Goal: Information Seeking & Learning: Learn about a topic

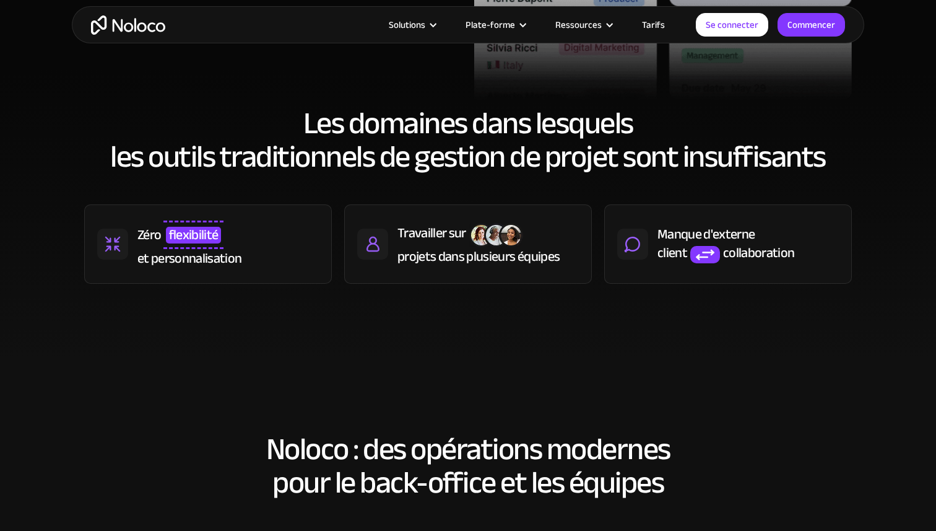
scroll to position [548, 0]
click at [419, 264] on font "projets dans plusieurs équipes" at bounding box center [479, 257] width 162 height 26
click at [420, 235] on font "Travailler sur" at bounding box center [432, 233] width 69 height 26
click at [372, 247] on img at bounding box center [372, 244] width 31 height 31
click at [455, 261] on font "projets dans plusieurs équipes" at bounding box center [479, 257] width 162 height 26
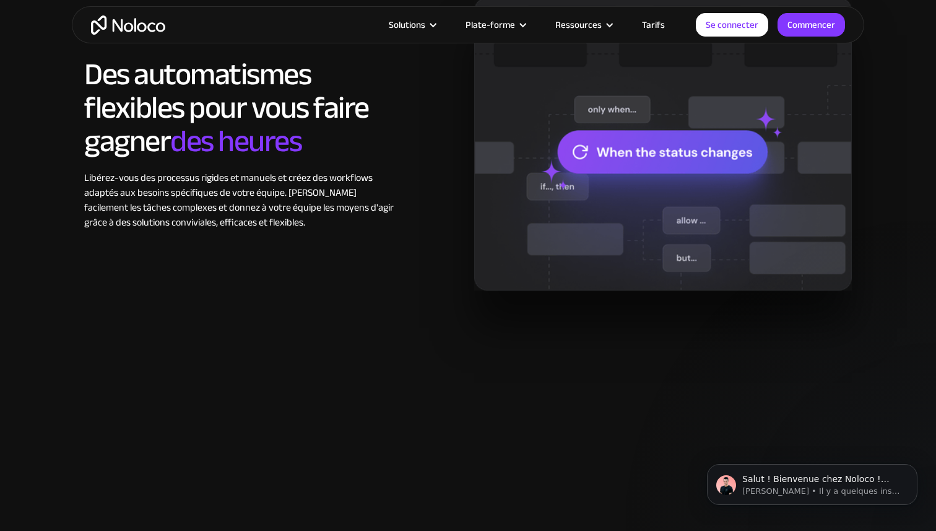
scroll to position [1057, 0]
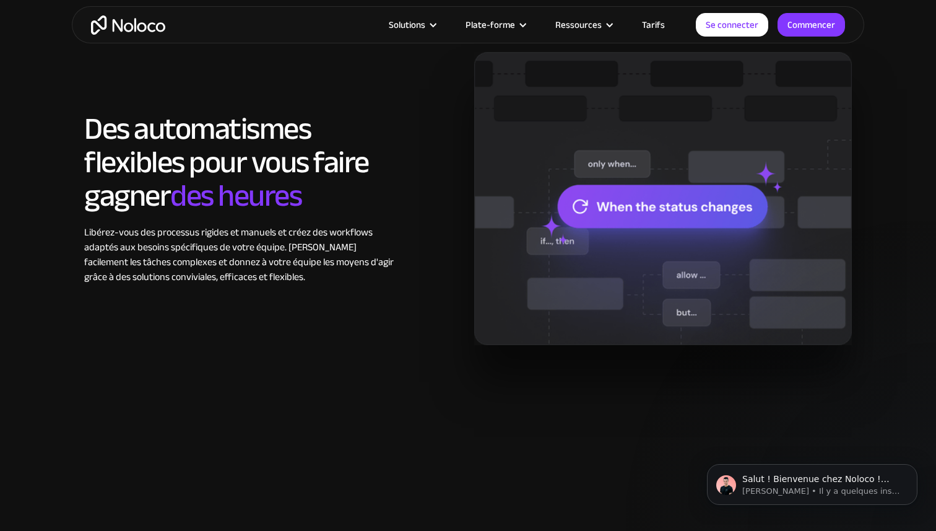
click at [650, 213] on img at bounding box center [663, 198] width 378 height 292
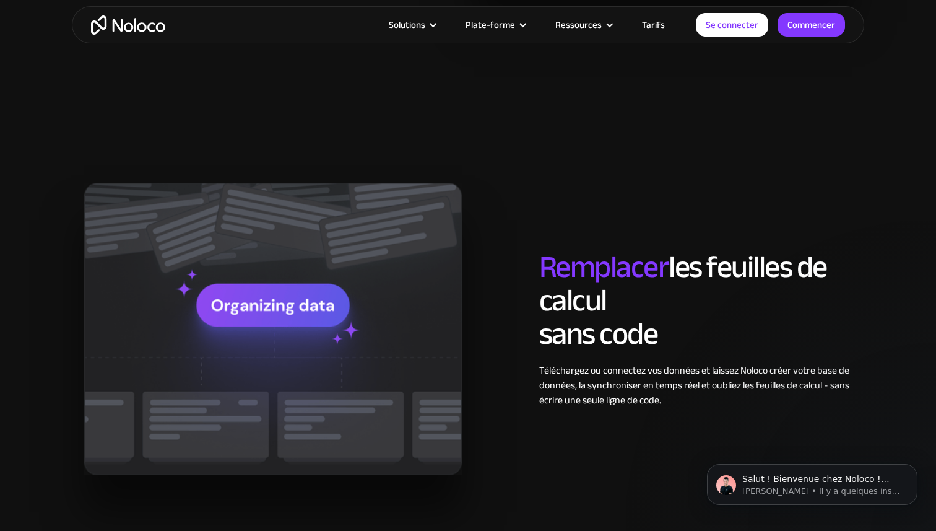
scroll to position [1423, 0]
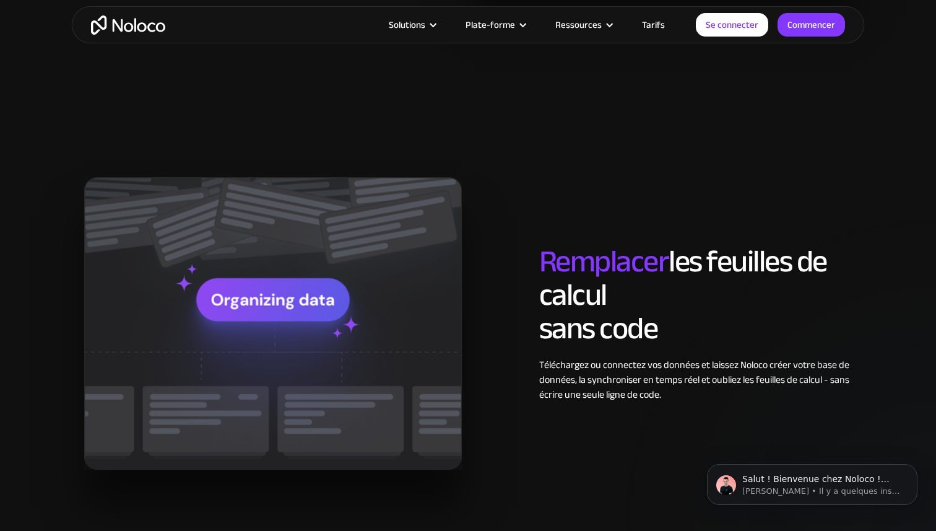
click at [655, 22] on font "Tarifs" at bounding box center [653, 24] width 23 height 17
